Goal: Find specific page/section: Find specific page/section

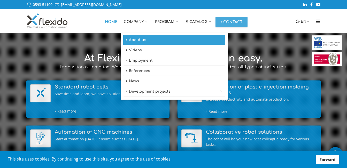
click at [139, 41] on font "About us" at bounding box center [137, 40] width 17 height 4
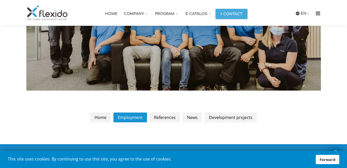
scroll to position [585, 0]
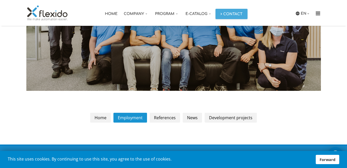
click at [137, 120] on font "Employment" at bounding box center [130, 118] width 25 height 6
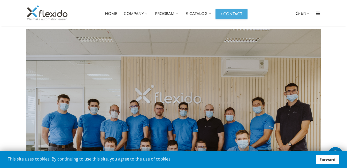
scroll to position [449, 0]
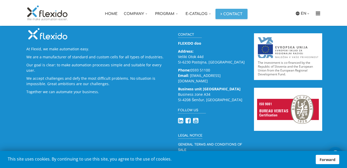
scroll to position [1154, 0]
